Goal: Check status: Check status

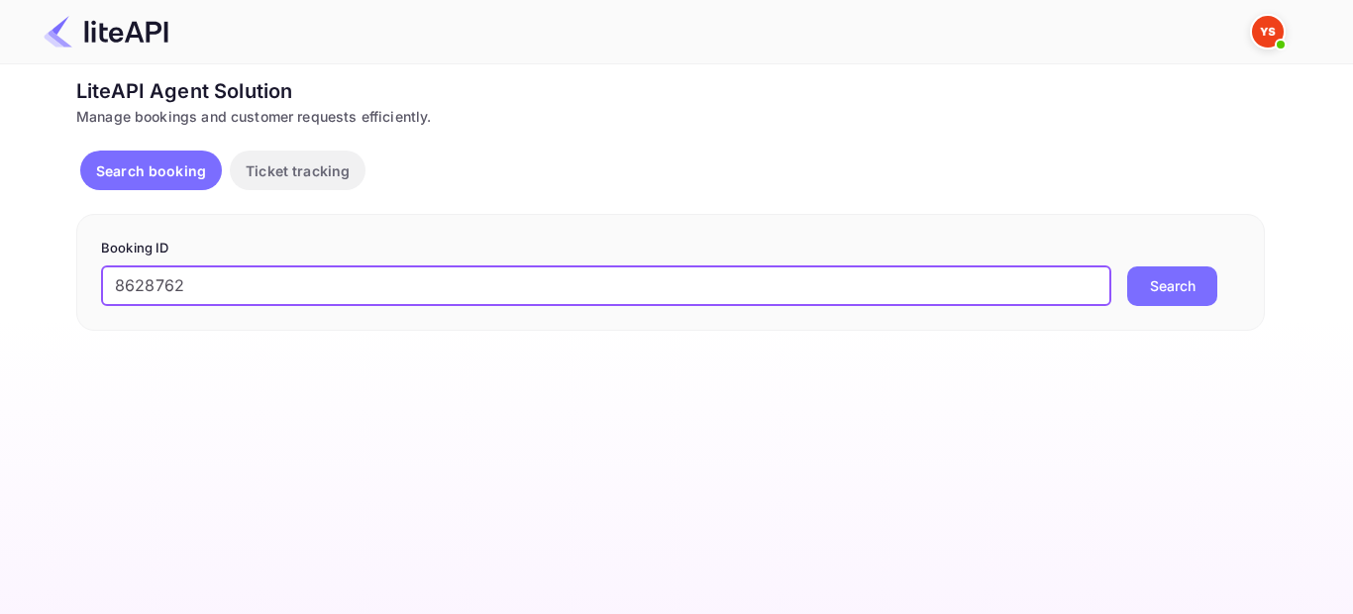
type input "8628762"
click at [1167, 283] on button "Search" at bounding box center [1173, 287] width 90 height 40
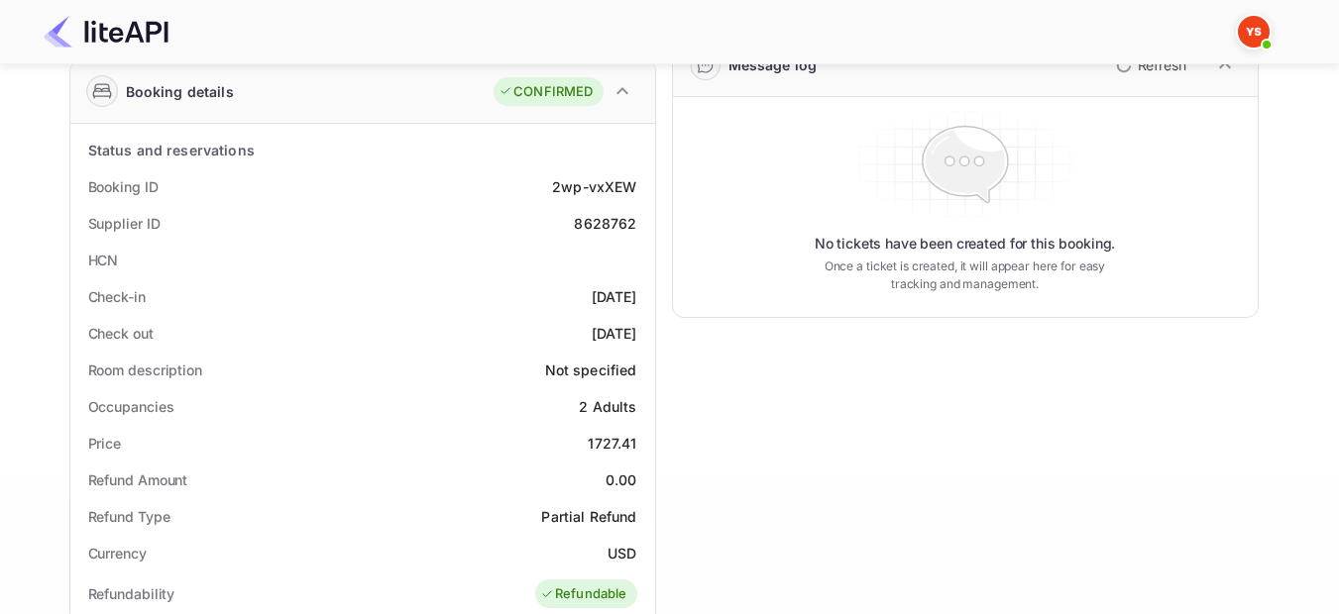
scroll to position [396, 0]
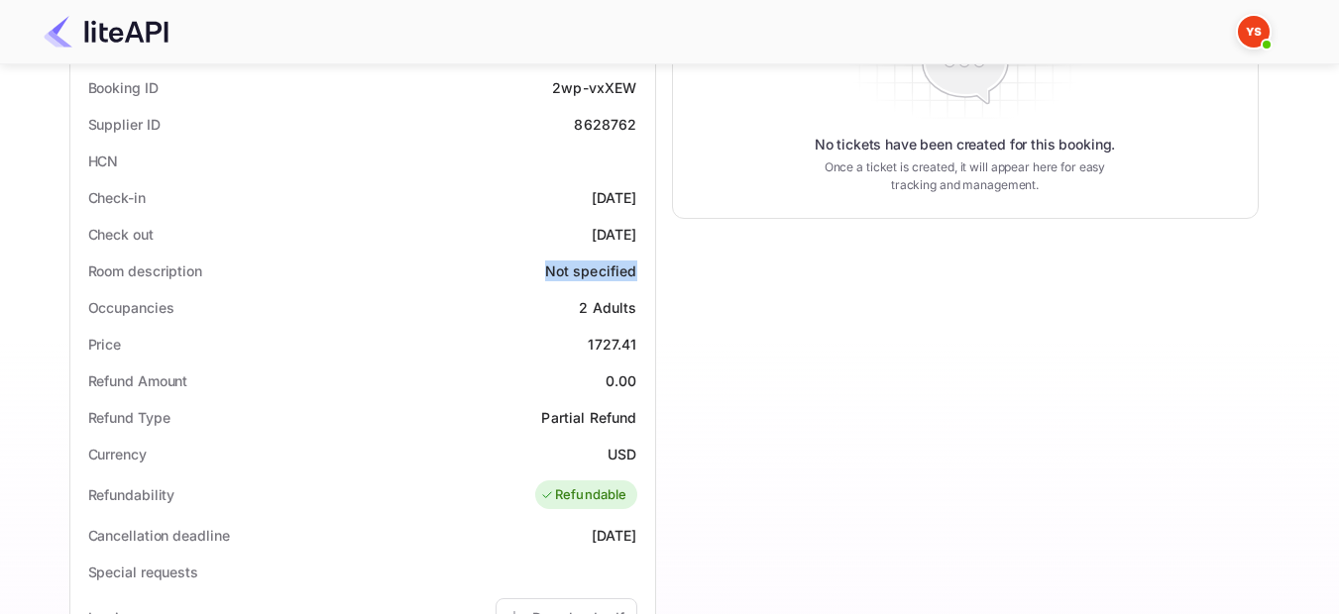
drag, startPoint x: 546, startPoint y: 271, endPoint x: 640, endPoint y: 280, distance: 94.5
click at [640, 280] on div "Room description Not specified" at bounding box center [362, 271] width 569 height 37
click at [724, 384] on div "Timeline Booking confirmed # 3855544 Supplier ID: 8628762 [DATE] 14:59 Message …" at bounding box center [957, 409] width 602 height 1371
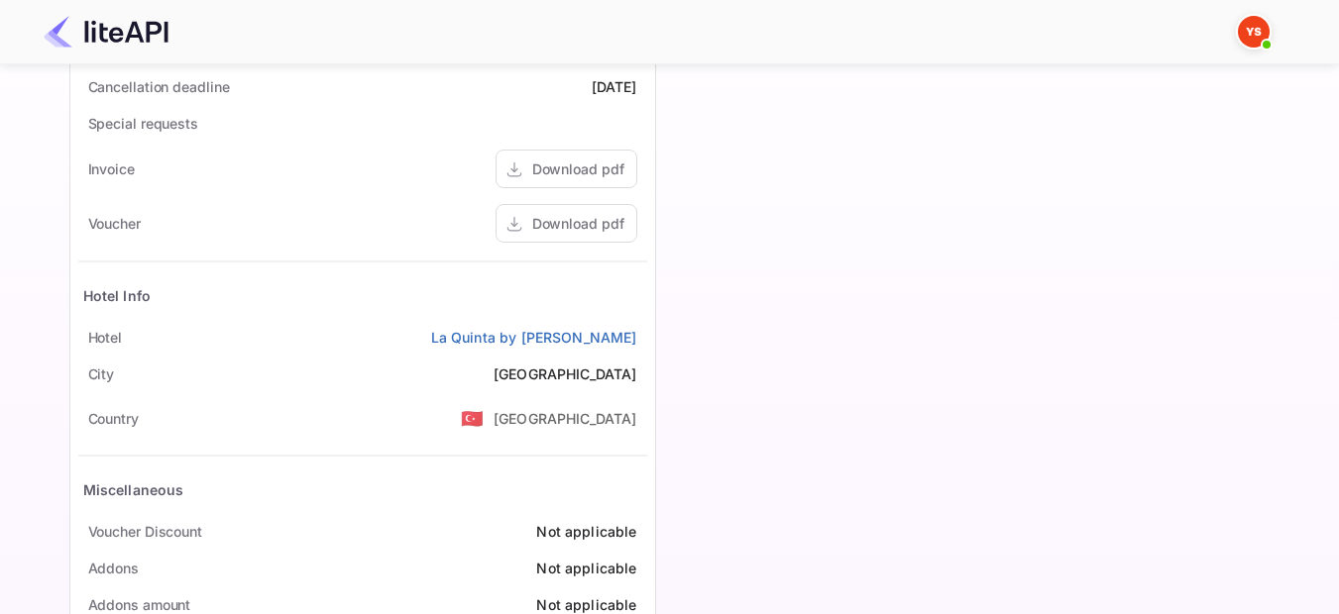
scroll to position [802, 0]
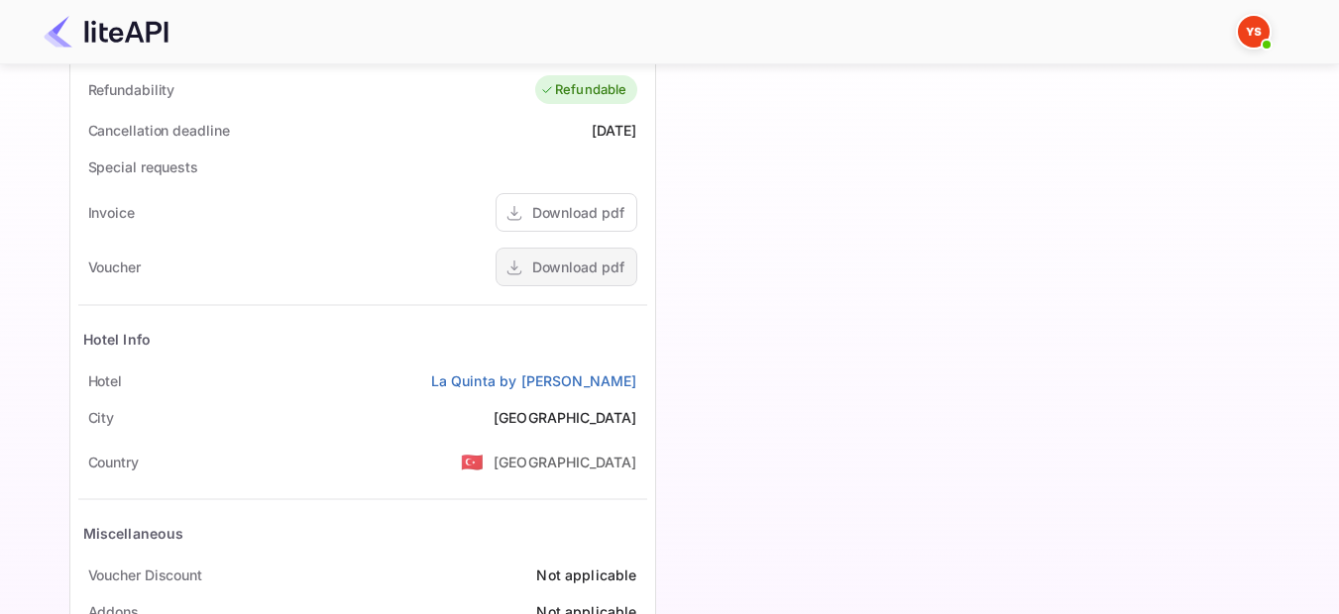
click at [568, 273] on div "Download pdf" at bounding box center [578, 267] width 92 height 21
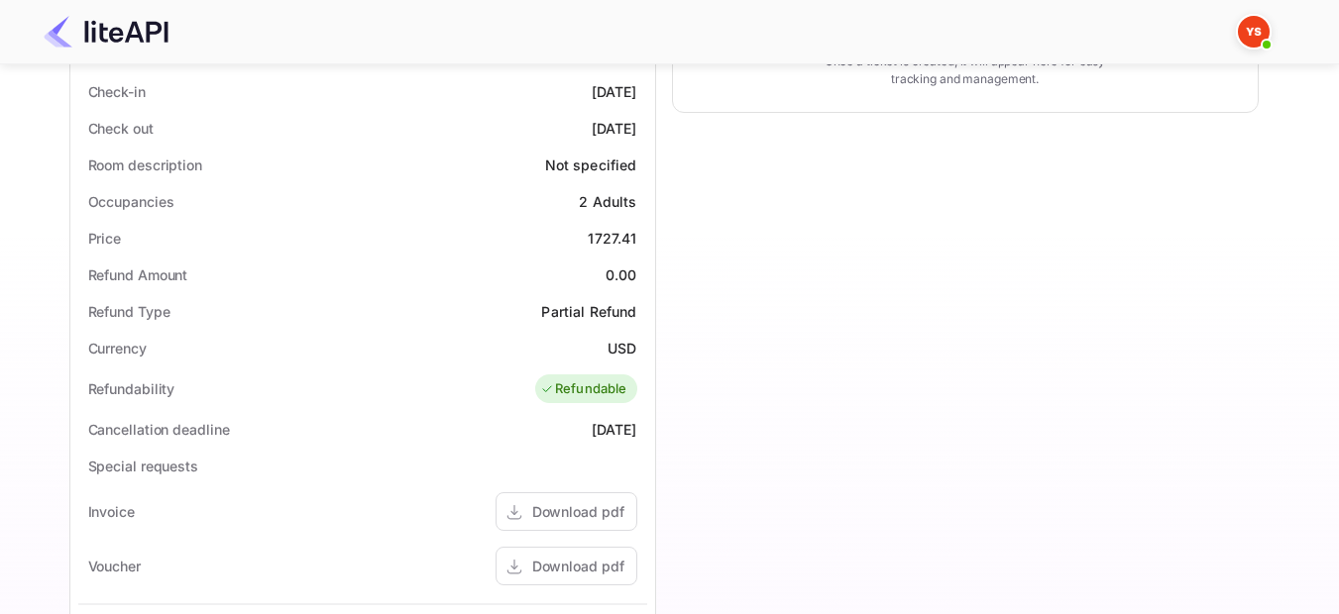
scroll to position [405, 0]
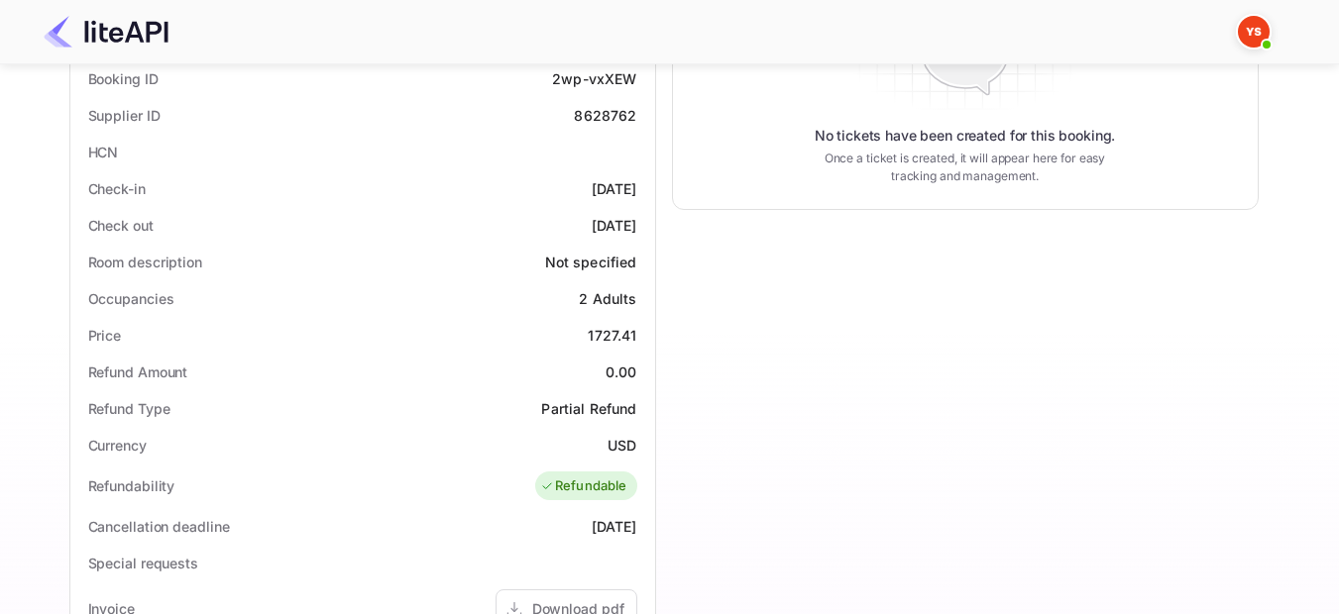
drag, startPoint x: 641, startPoint y: 188, endPoint x: 557, endPoint y: 184, distance: 84.3
click at [557, 184] on div "Check-in [DATE]" at bounding box center [362, 188] width 569 height 37
copy div "[DATE]"
drag, startPoint x: 636, startPoint y: 221, endPoint x: 559, endPoint y: 225, distance: 77.4
click at [592, 225] on div "[DATE]" at bounding box center [615, 225] width 46 height 21
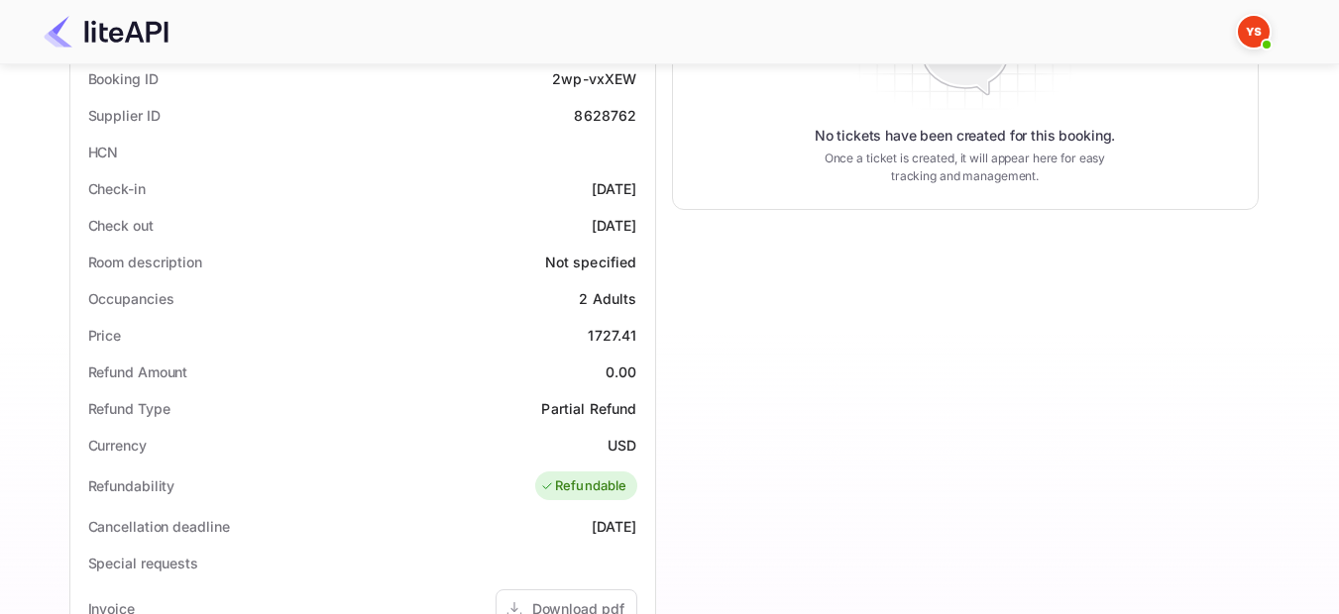
copy div "[DATE]"
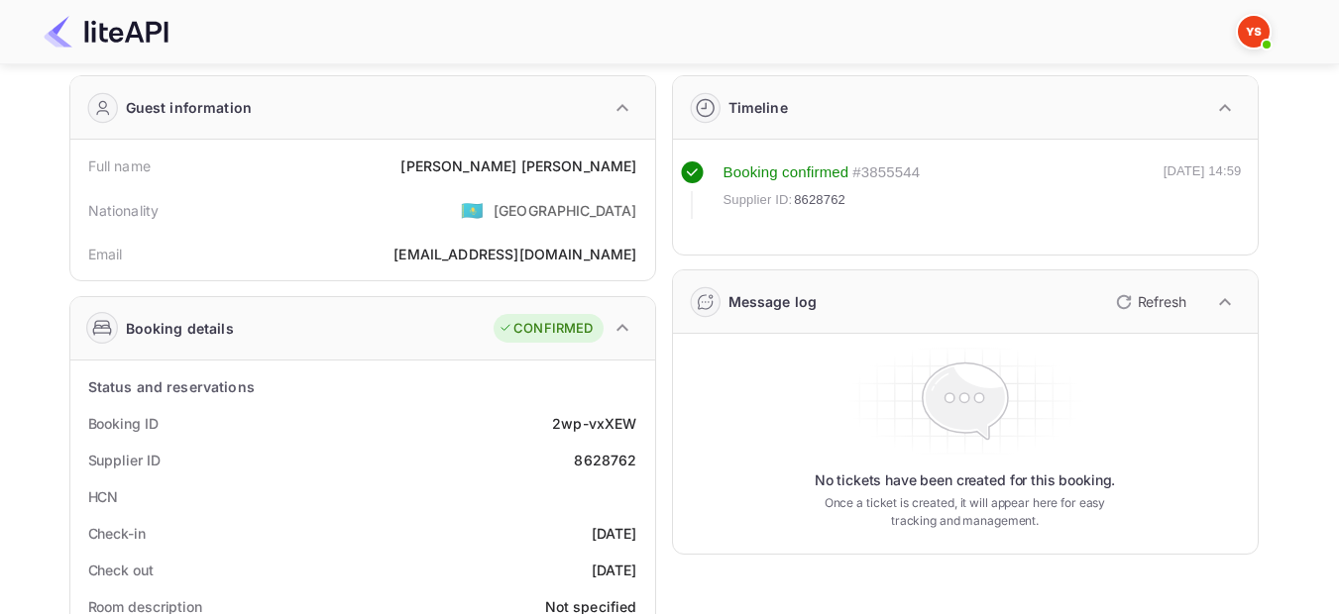
scroll to position [9, 0]
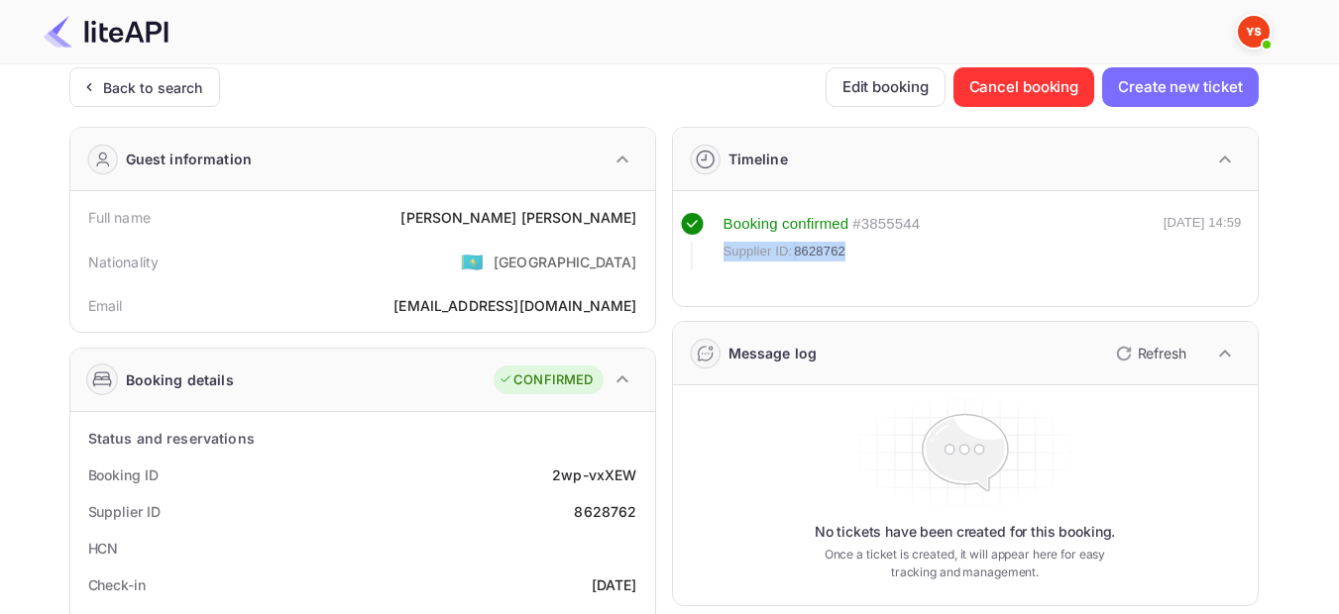
drag, startPoint x: 849, startPoint y: 245, endPoint x: 724, endPoint y: 245, distance: 124.8
click at [724, 245] on div "Supplier ID: 8628762" at bounding box center [821, 252] width 197 height 20
copy div "Supplier ID: 8628762"
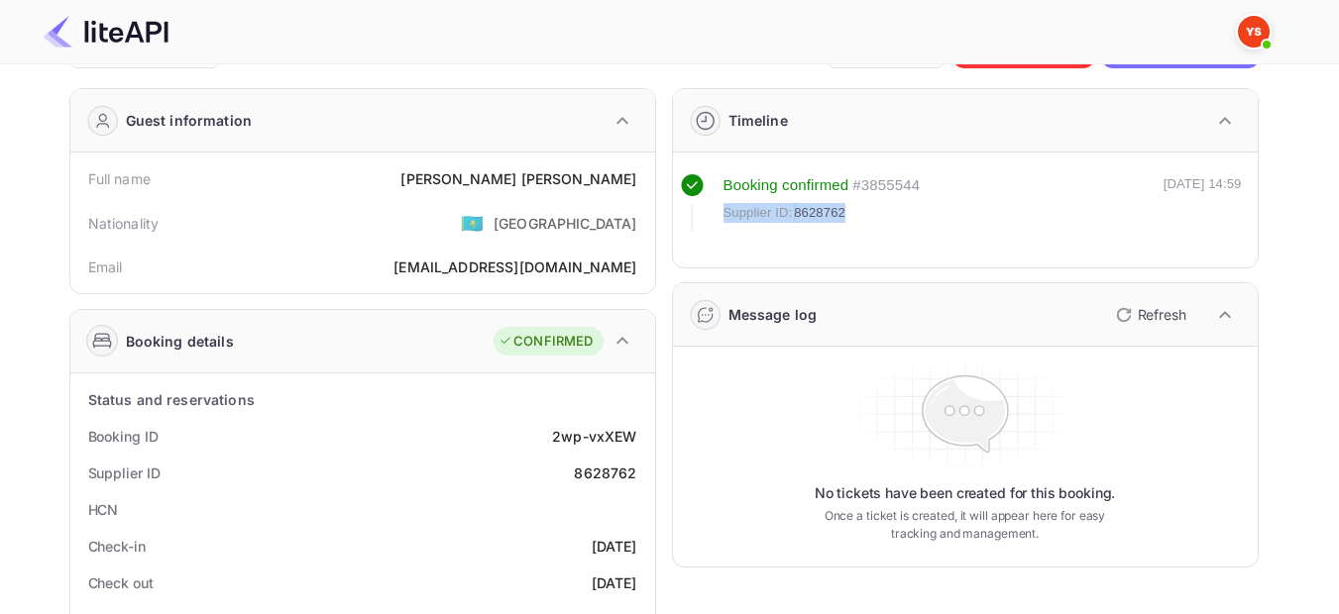
scroll to position [108, 0]
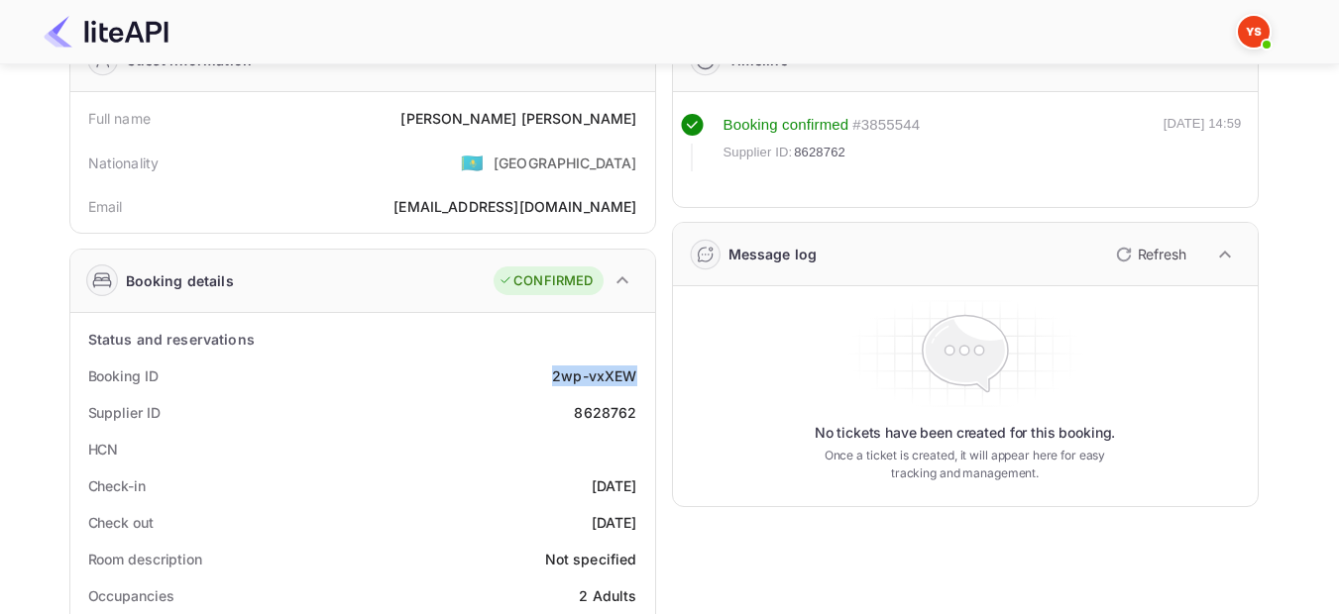
drag, startPoint x: 641, startPoint y: 380, endPoint x: 557, endPoint y: 378, distance: 84.3
click at [557, 378] on div "Booking ID 2wp-vxXEW" at bounding box center [362, 376] width 569 height 37
copy div "2wp-vxXEW"
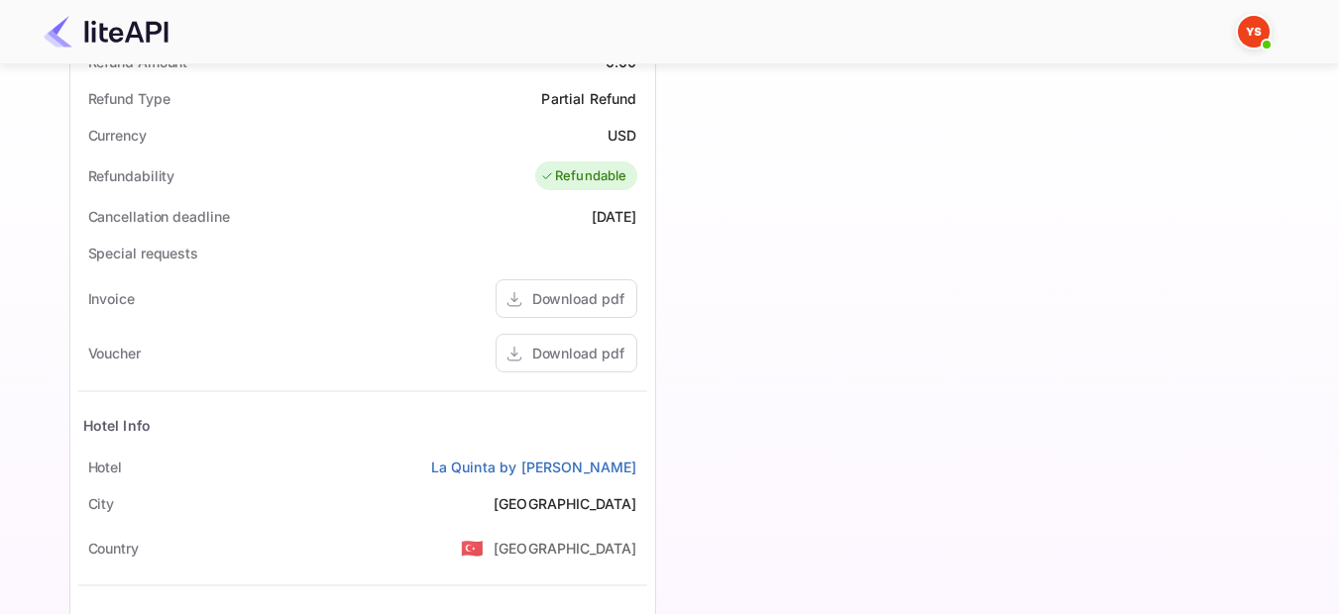
scroll to position [504, 0]
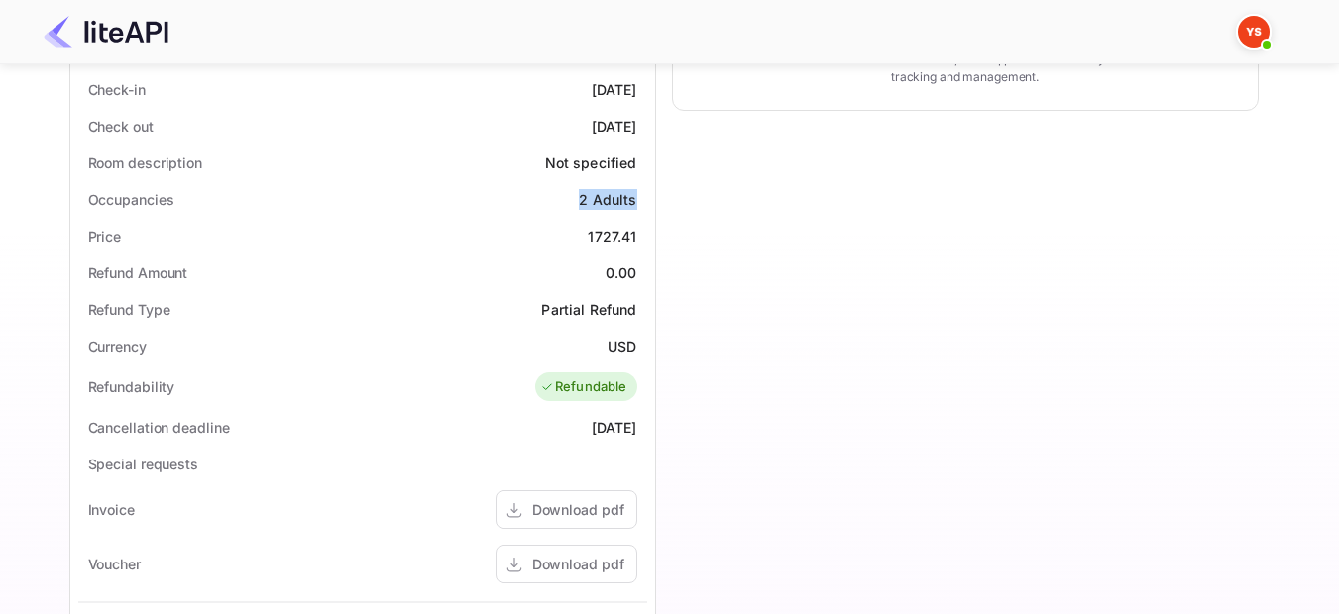
drag, startPoint x: 637, startPoint y: 198, endPoint x: 581, endPoint y: 196, distance: 56.5
click at [581, 196] on div "Occupancies 2 Adults" at bounding box center [362, 199] width 569 height 37
copy div "2 Adults"
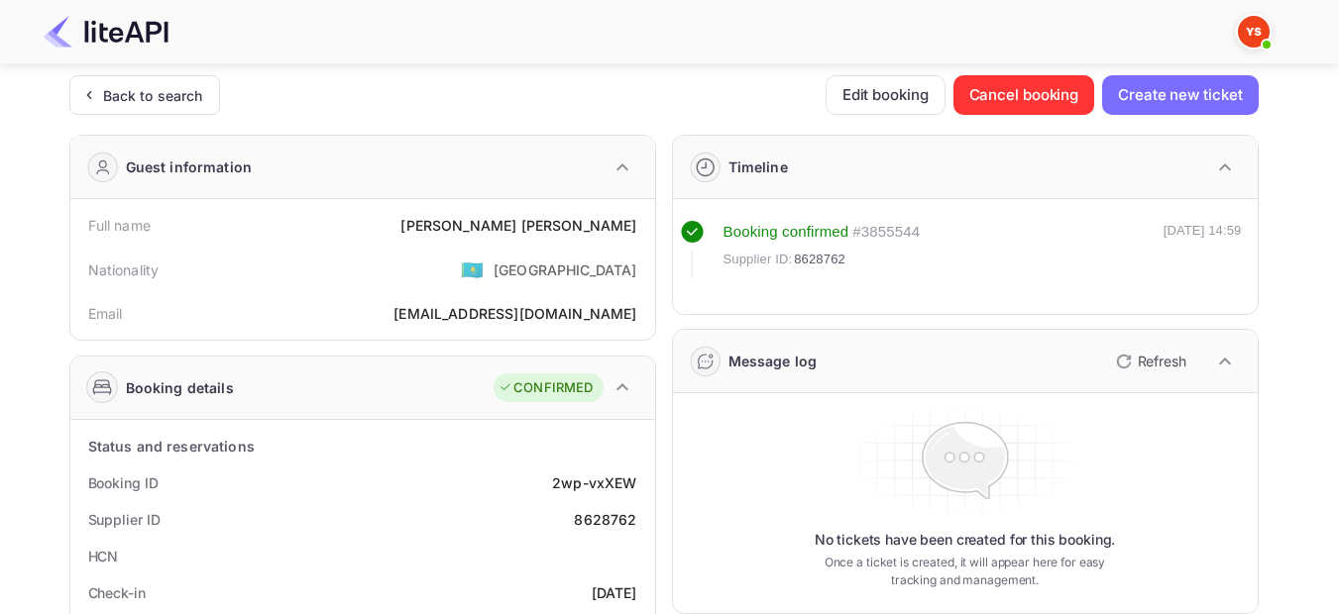
scroll to position [0, 0]
drag, startPoint x: 635, startPoint y: 227, endPoint x: 505, endPoint y: 225, distance: 129.8
click at [505, 225] on div "[PERSON_NAME]" at bounding box center [518, 226] width 236 height 21
copy div "[PERSON_NAME]"
